Goal: Find specific page/section: Find specific page/section

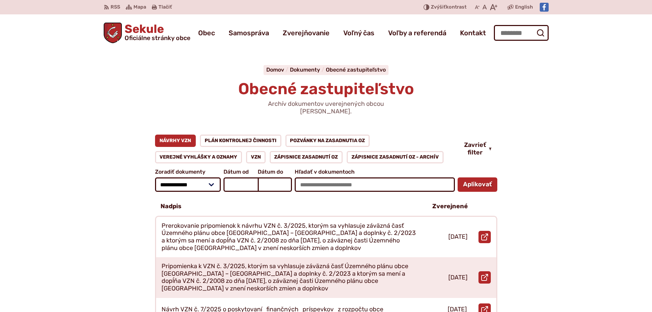
scroll to position [103, 0]
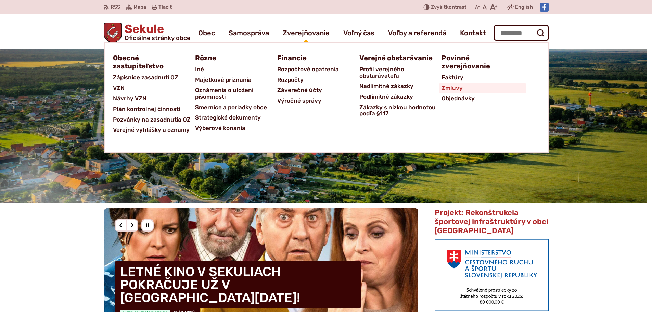
click at [451, 91] on span "Zmluvy" at bounding box center [452, 88] width 21 height 11
click at [446, 88] on span "Zmluvy" at bounding box center [452, 88] width 21 height 11
